Goal: Task Accomplishment & Management: Complete application form

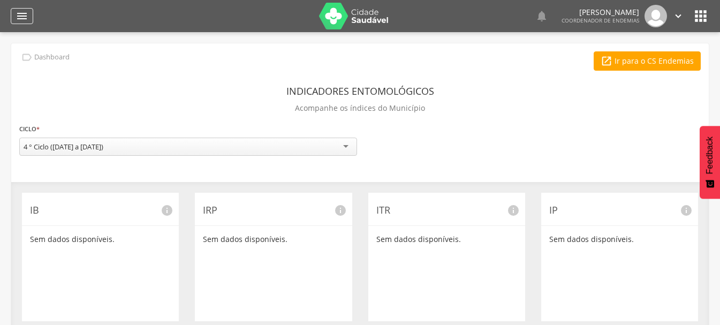
click at [24, 16] on icon "" at bounding box center [22, 16] width 13 height 13
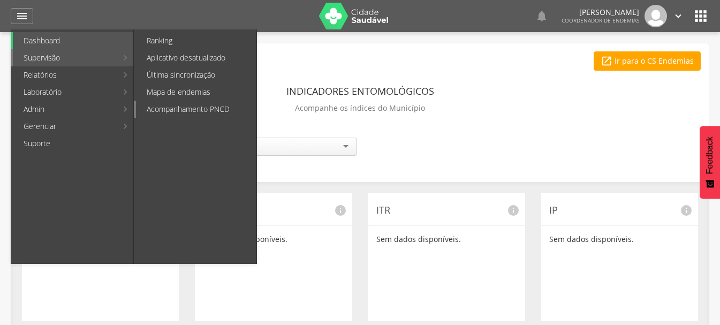
click at [193, 109] on link "Acompanhamento PNCD" at bounding box center [196, 109] width 121 height 17
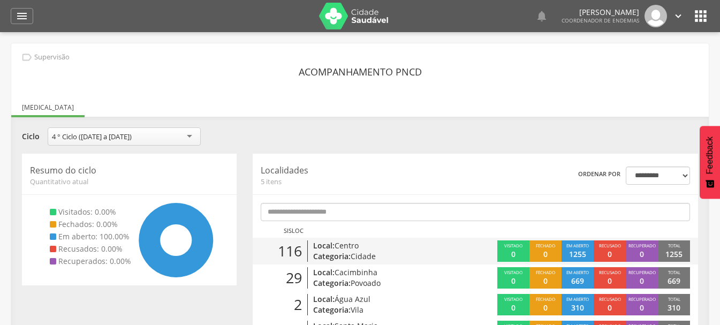
click at [287, 255] on span "116" at bounding box center [290, 251] width 24 height 21
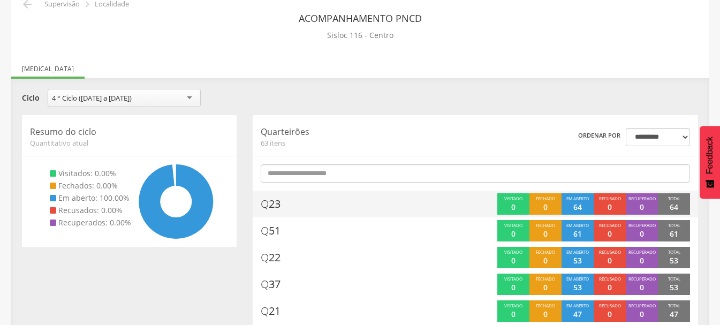
scroll to position [107, 0]
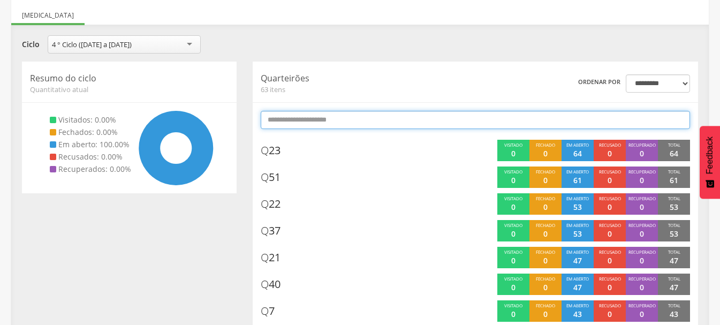
click at [288, 121] on input "text" at bounding box center [476, 120] width 430 height 18
type input "*"
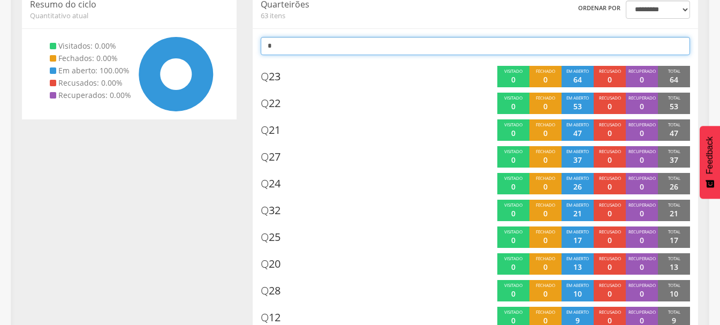
scroll to position [153, 0]
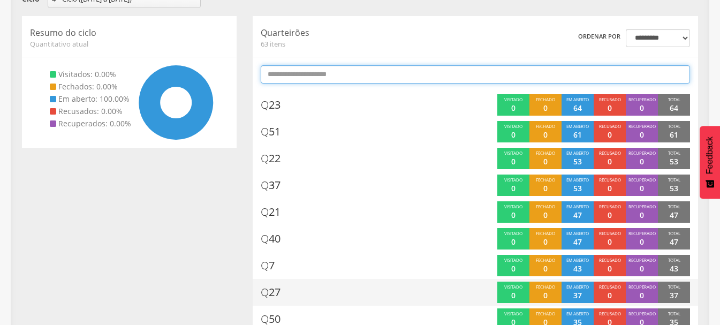
type input "*"
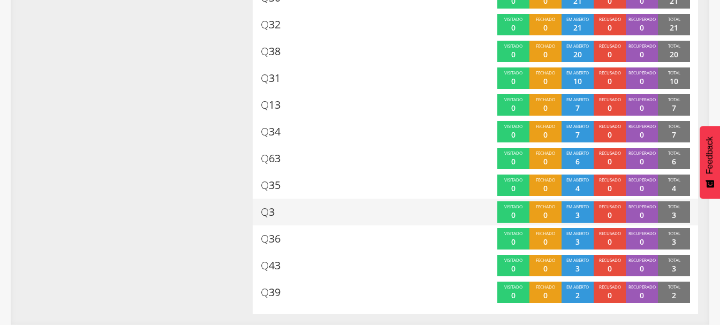
scroll to position [222, 0]
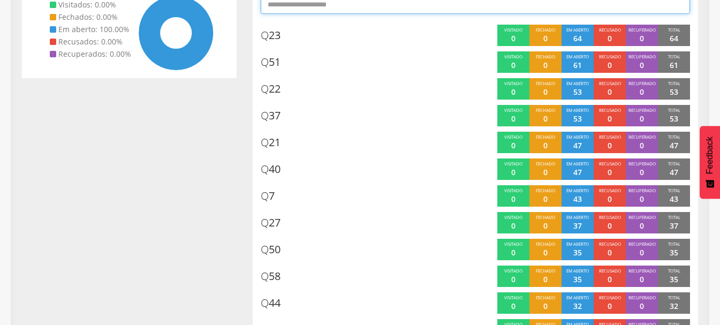
type input "*"
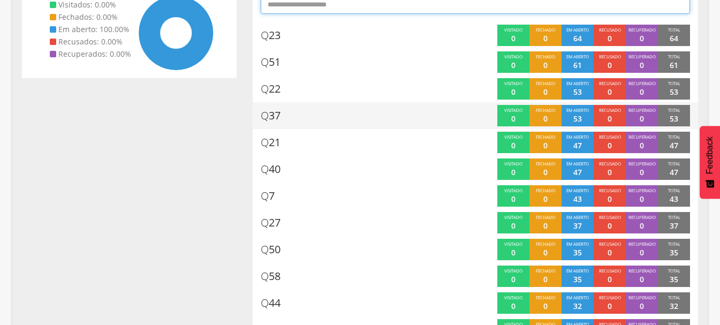
type input "*"
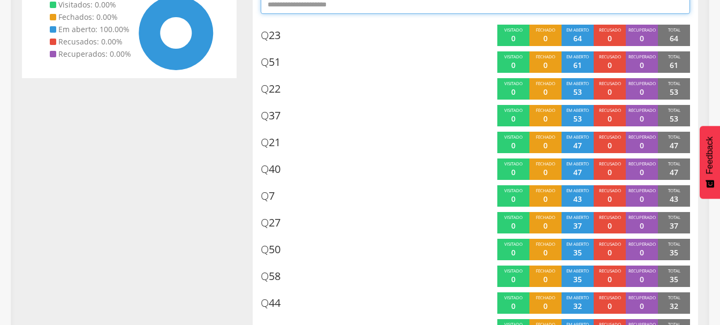
type input "*"
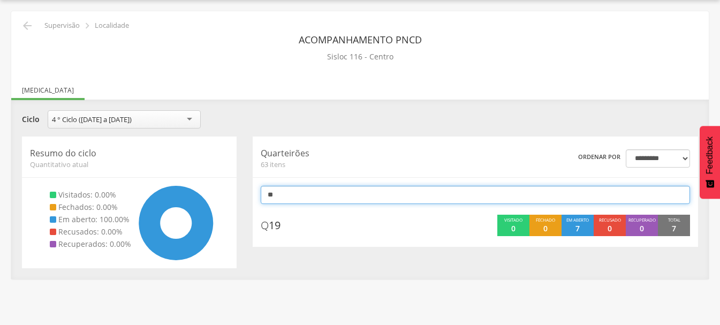
scroll to position [32, 0]
type input "*"
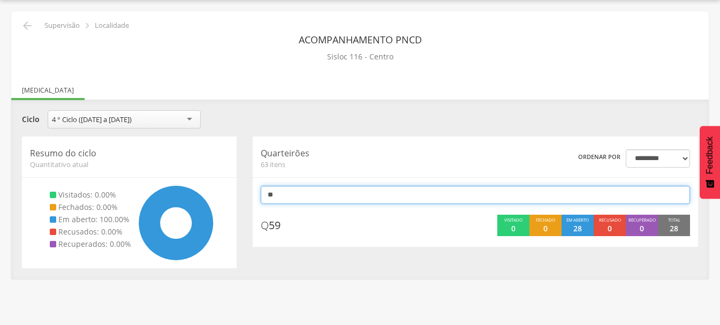
type input "*"
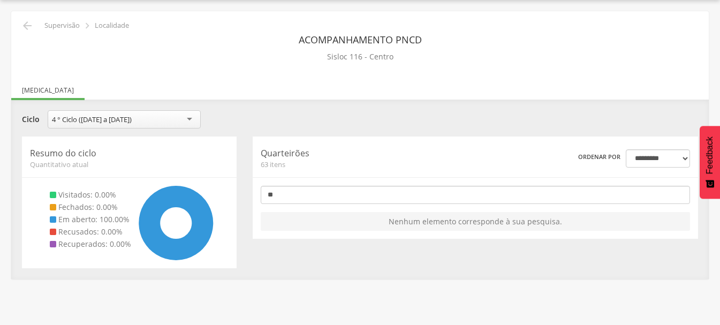
click at [436, 297] on div " Usuários  Perfil do Usuário [PERSON_NAME] CPF: 000.000.000-00, [GEOGRAPHIC_D…" at bounding box center [360, 162] width 720 height 325
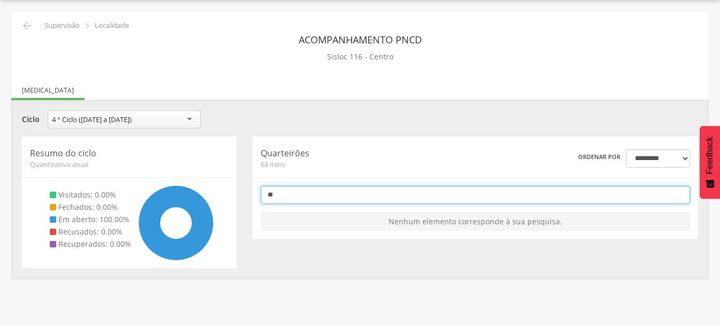
click at [297, 196] on input "**" at bounding box center [476, 195] width 430 height 18
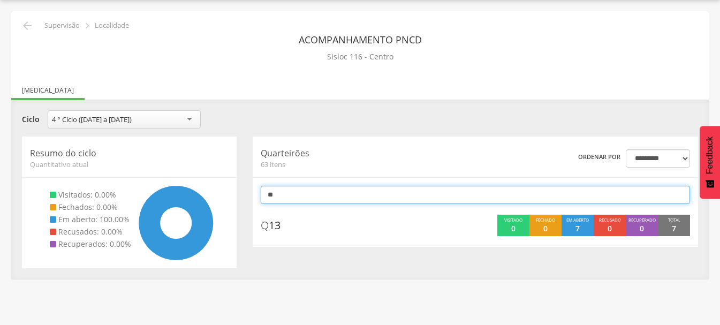
type input "**"
